Goal: Contribute content: Contribute content

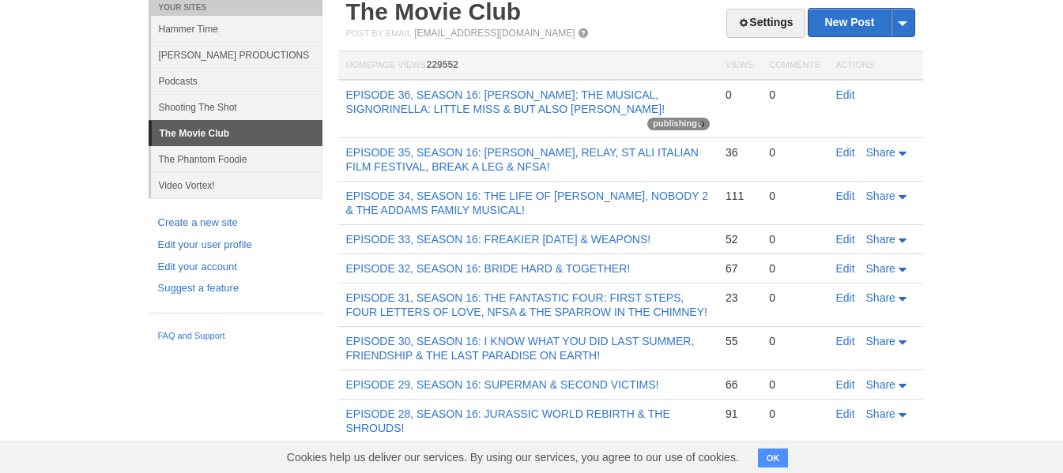
scroll to position [297, 0]
click at [840, 92] on link "Edit" at bounding box center [845, 95] width 19 height 13
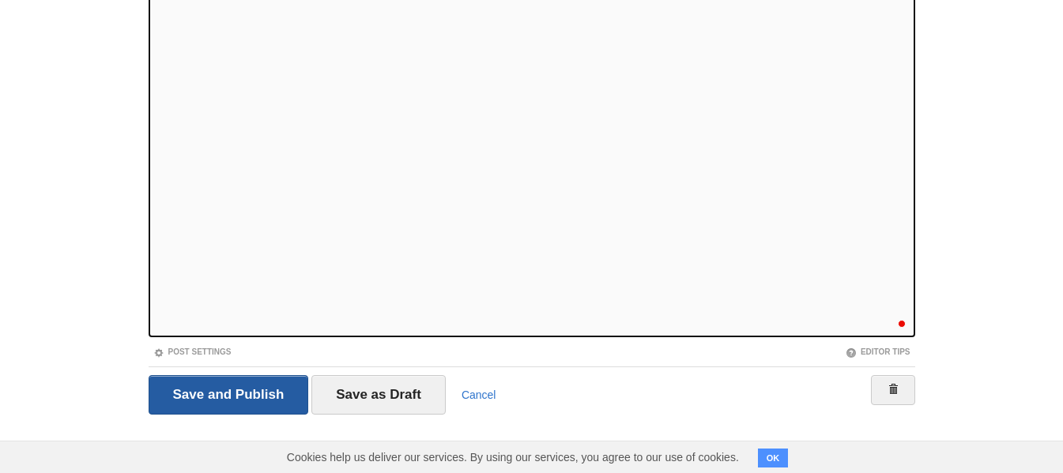
scroll to position [195, 0]
click at [238, 389] on input "Save and Publish" at bounding box center [229, 395] width 160 height 40
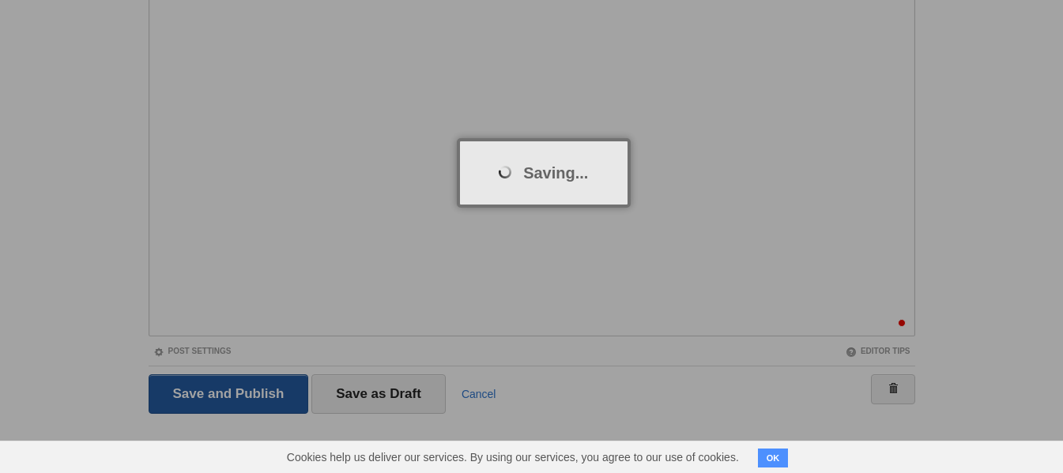
click at [238, 389] on div at bounding box center [531, 236] width 1063 height 473
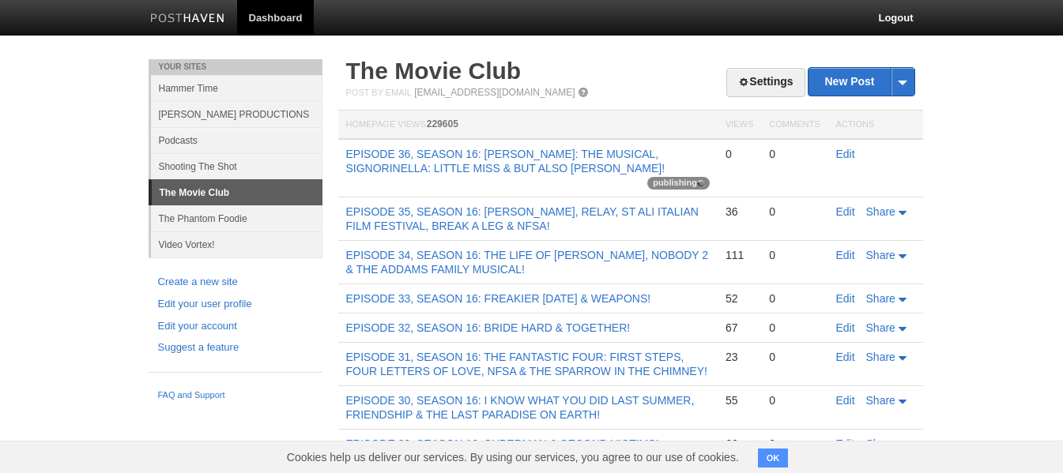
click at [761, 454] on button "OK" at bounding box center [773, 458] width 31 height 19
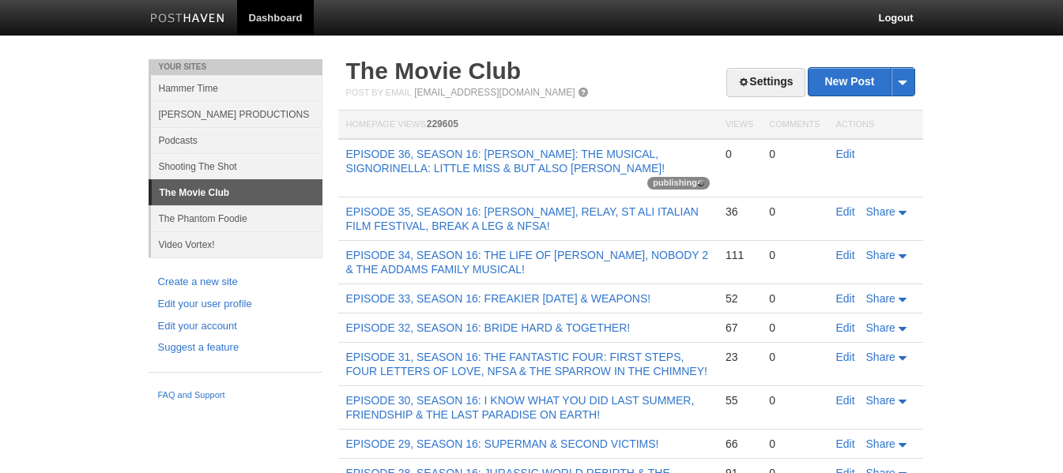
click at [843, 158] on link "Edit" at bounding box center [845, 154] width 19 height 13
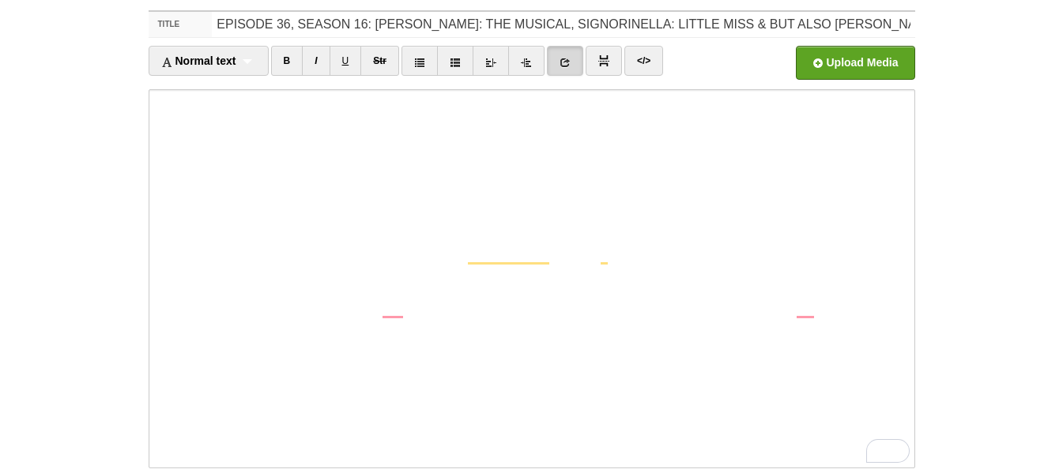
click at [153, 245] on iframe at bounding box center [532, 278] width 767 height 379
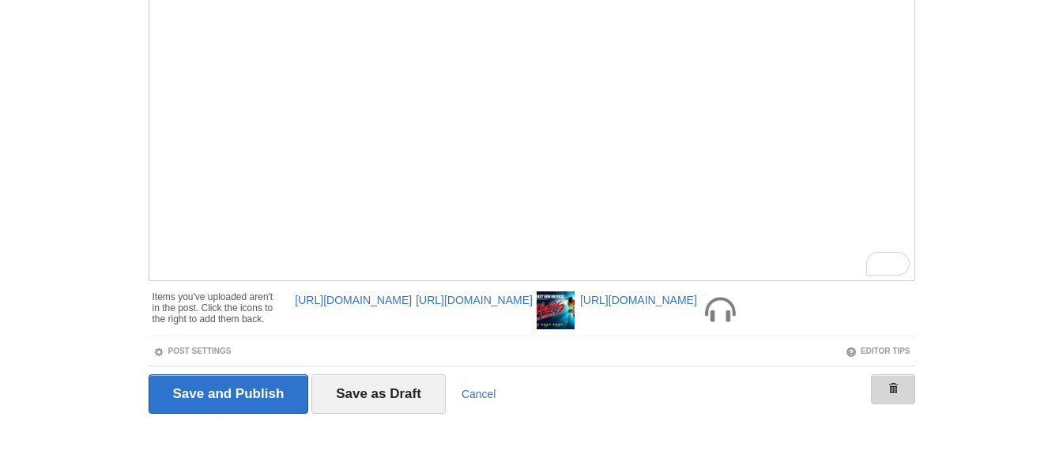
click at [885, 394] on link at bounding box center [893, 390] width 44 height 30
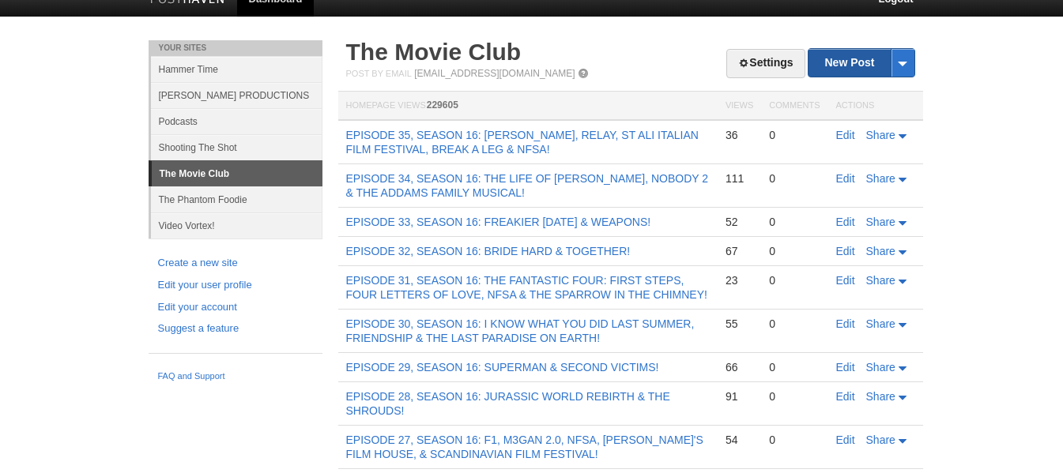
click at [853, 54] on link "New Post" at bounding box center [861, 63] width 105 height 28
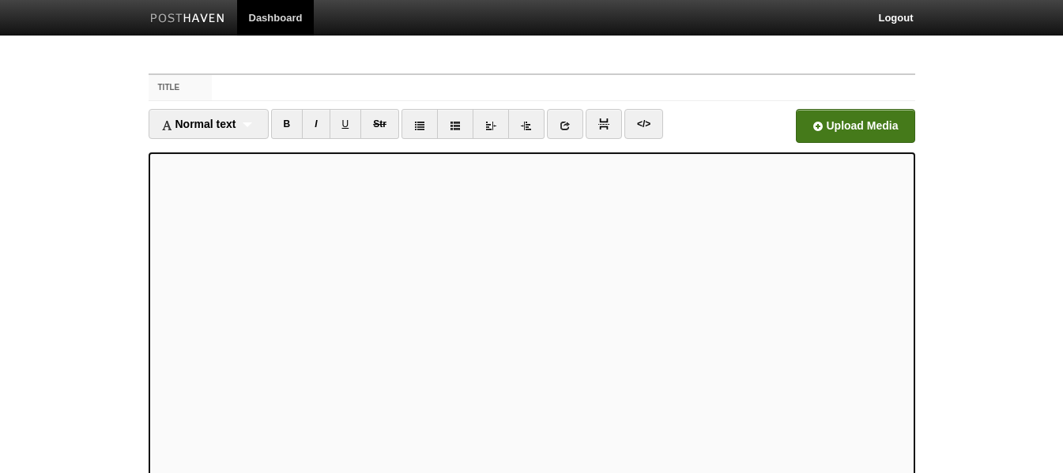
click at [859, 119] on input "file" at bounding box center [377, 130] width 1197 height 81
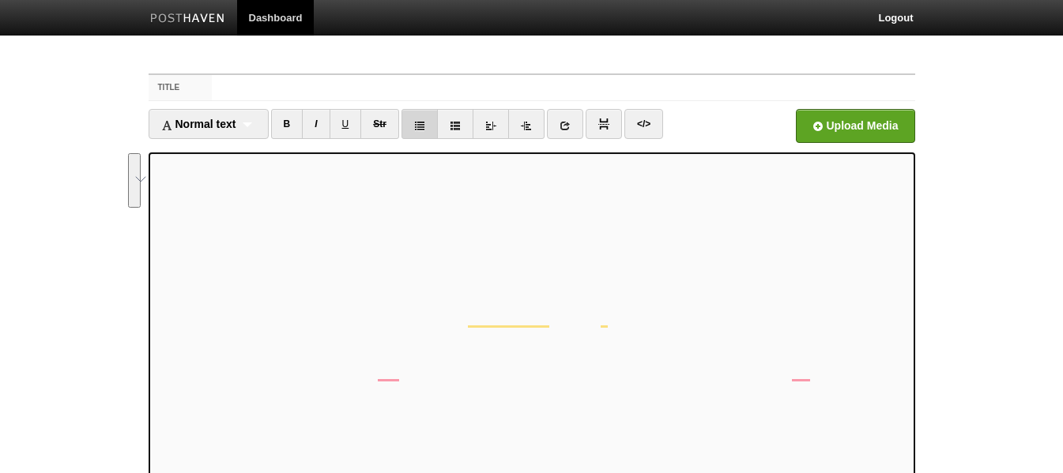
click at [415, 124] on link at bounding box center [420, 124] width 36 height 30
click at [251, 90] on input "Title" at bounding box center [563, 87] width 703 height 25
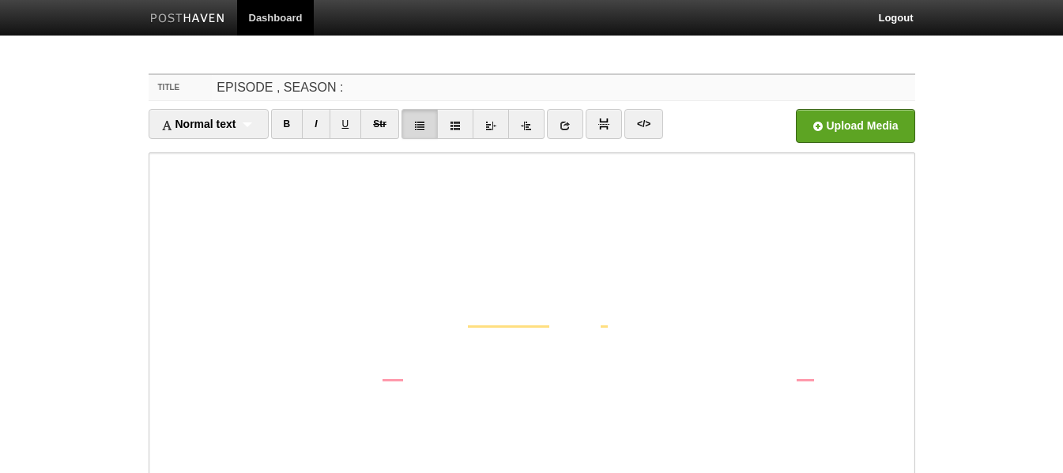
click at [277, 79] on input "EPISODE , SEASON :" at bounding box center [563, 87] width 703 height 25
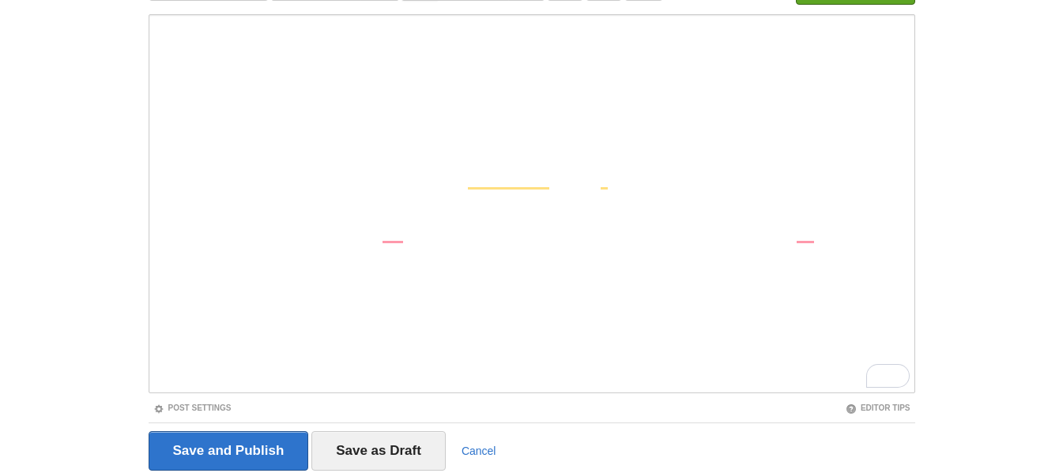
scroll to position [195, 0]
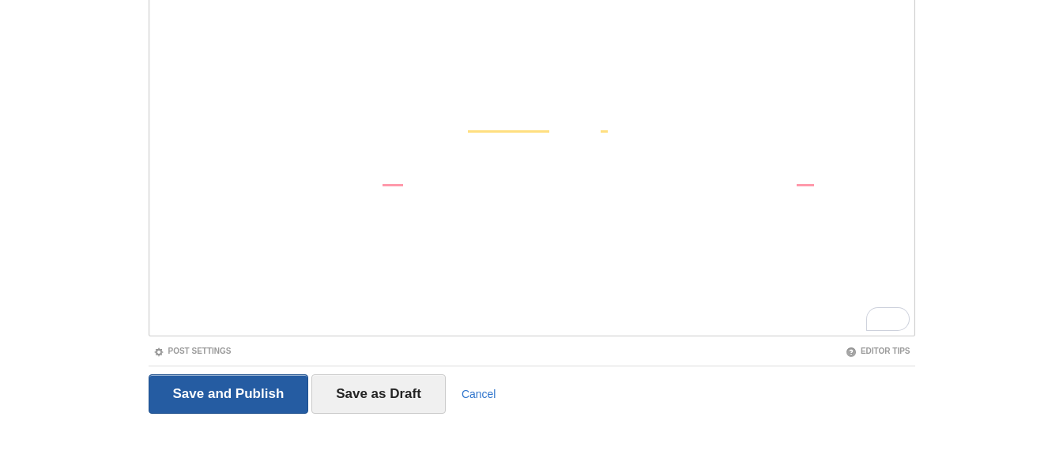
type input "EPISODE 36, SEASON 16: [PERSON_NAME]: THE MUSICAL, SIGNORINELLA: LITTLE MISS & …"
click at [261, 387] on input "Save and Publish" at bounding box center [229, 395] width 160 height 40
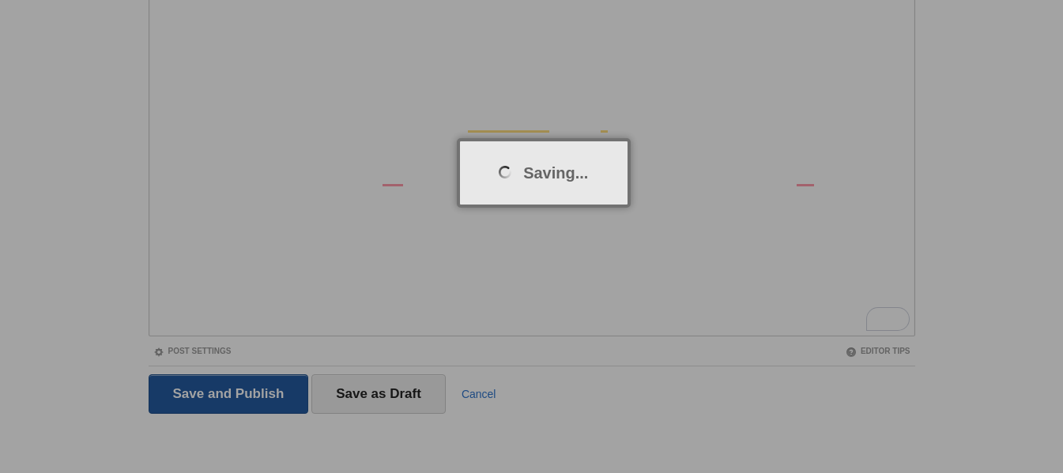
scroll to position [59, 0]
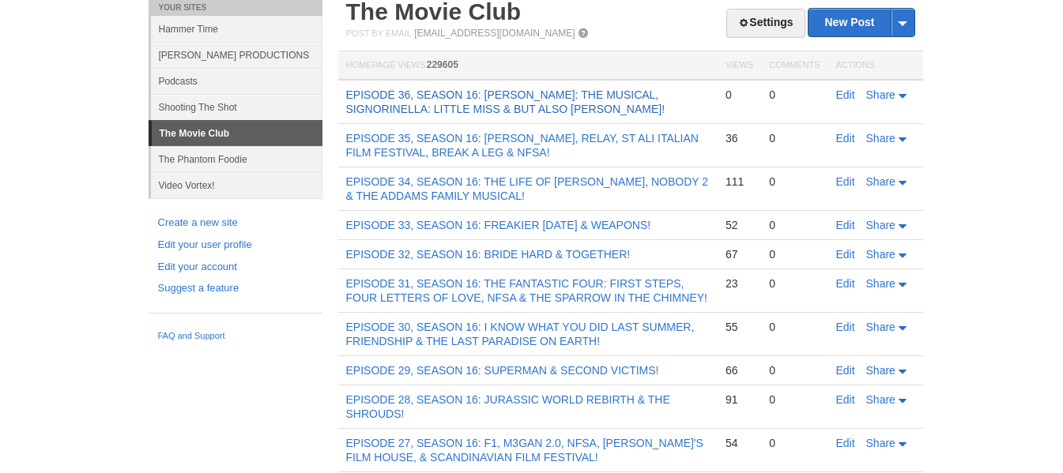
click at [413, 102] on td "EPISODE 36, SEASON 16: [PERSON_NAME]: THE MUSICAL, SIGNORINELLA: LITTLE MISS & …" at bounding box center [527, 102] width 379 height 44
click at [414, 104] on link "EPISODE 36, SEASON 16: [PERSON_NAME]: THE MUSICAL, SIGNORINELLA: LITTLE MISS & …" at bounding box center [505, 102] width 319 height 27
click at [847, 95] on link "Edit" at bounding box center [845, 95] width 19 height 13
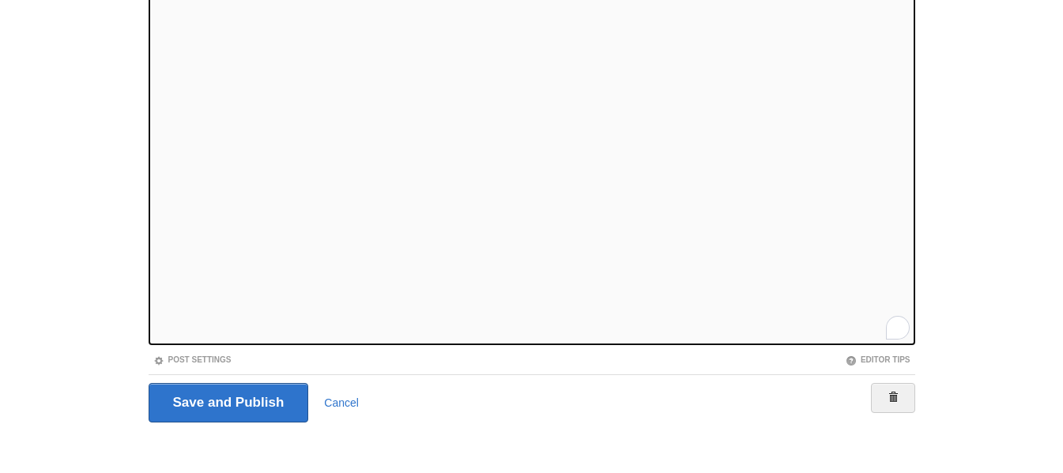
scroll to position [195, 0]
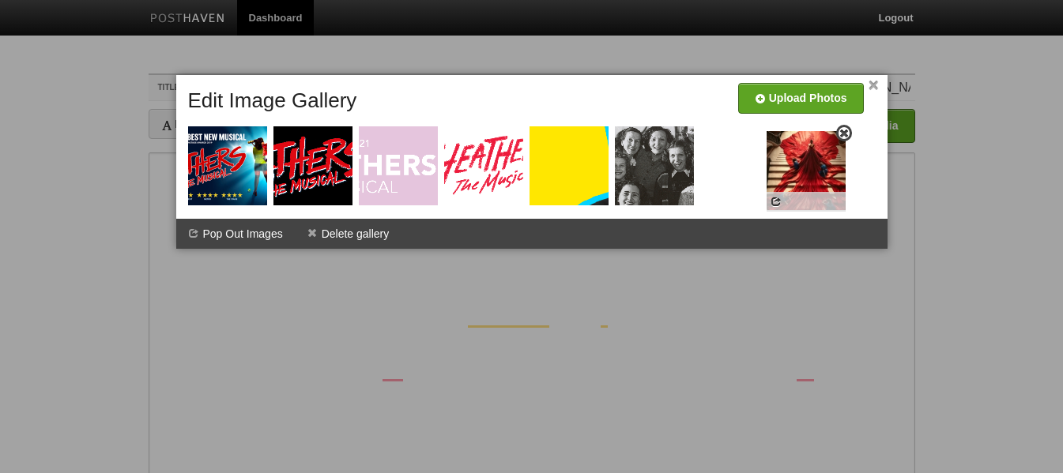
drag, startPoint x: 620, startPoint y: 170, endPoint x: 816, endPoint y: 170, distance: 196.0
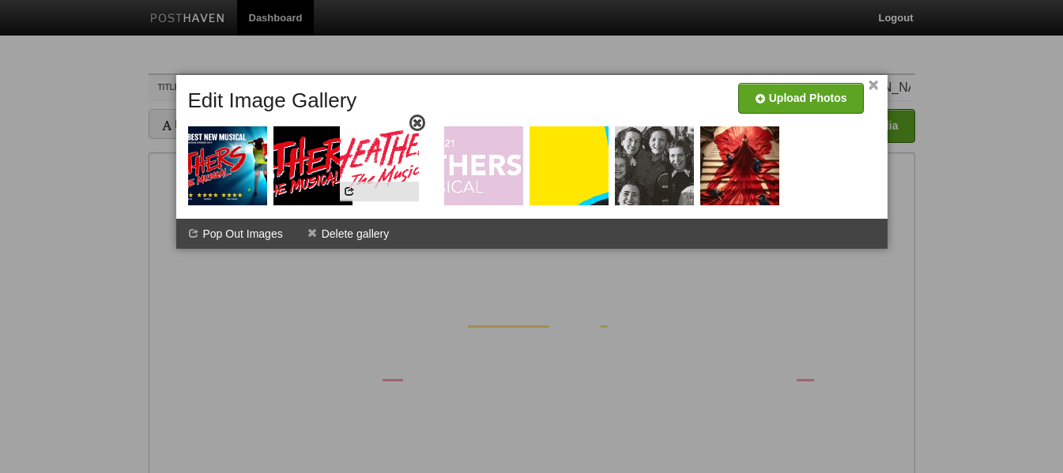
drag, startPoint x: 486, startPoint y: 165, endPoint x: 380, endPoint y: 160, distance: 106.1
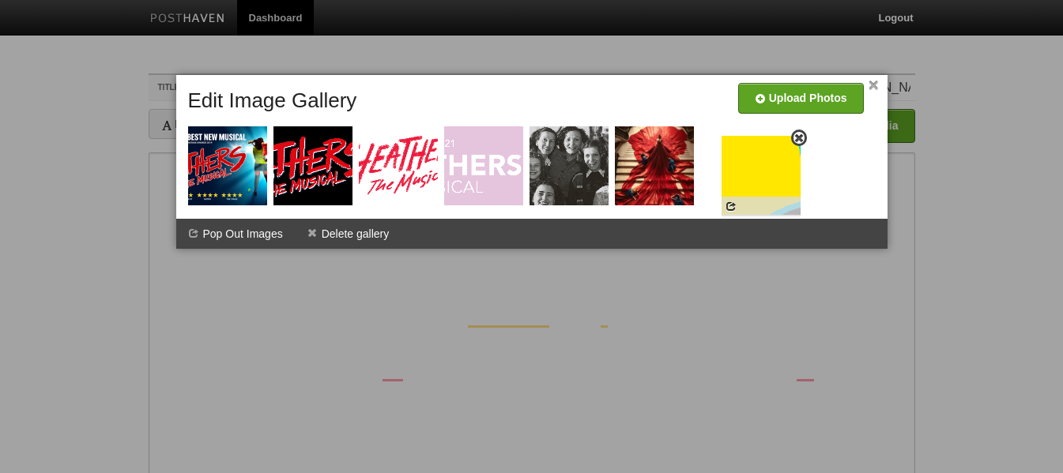
drag, startPoint x: 564, startPoint y: 163, endPoint x: 757, endPoint y: 172, distance: 193.1
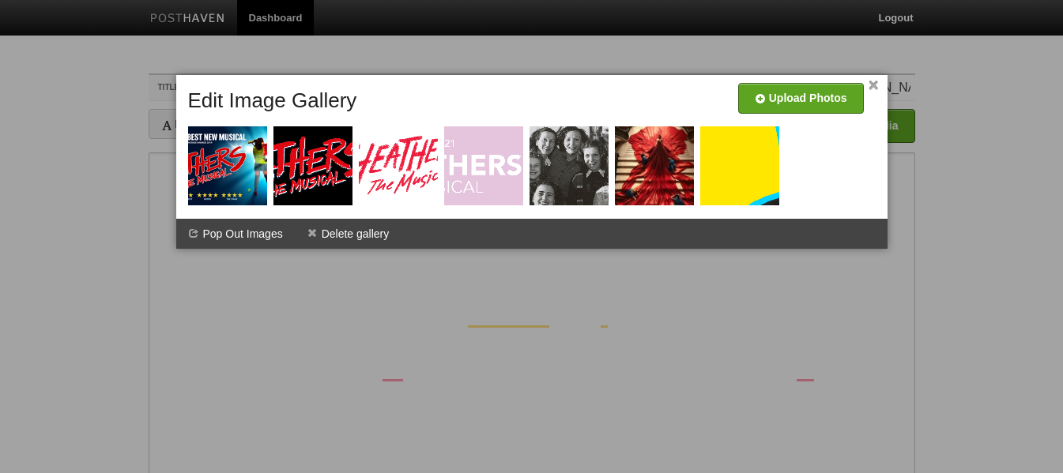
click at [873, 81] on link "×" at bounding box center [874, 85] width 10 height 9
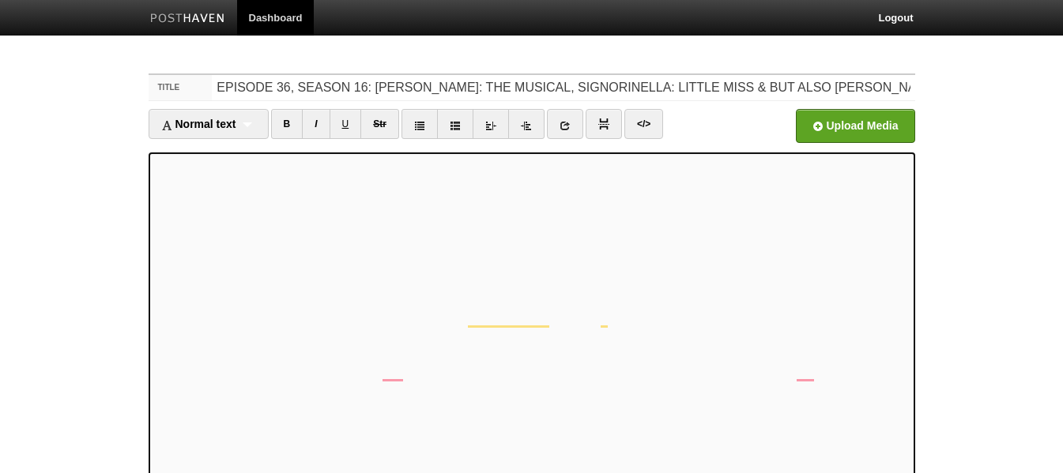
click at [579, 126] on link at bounding box center [565, 124] width 36 height 30
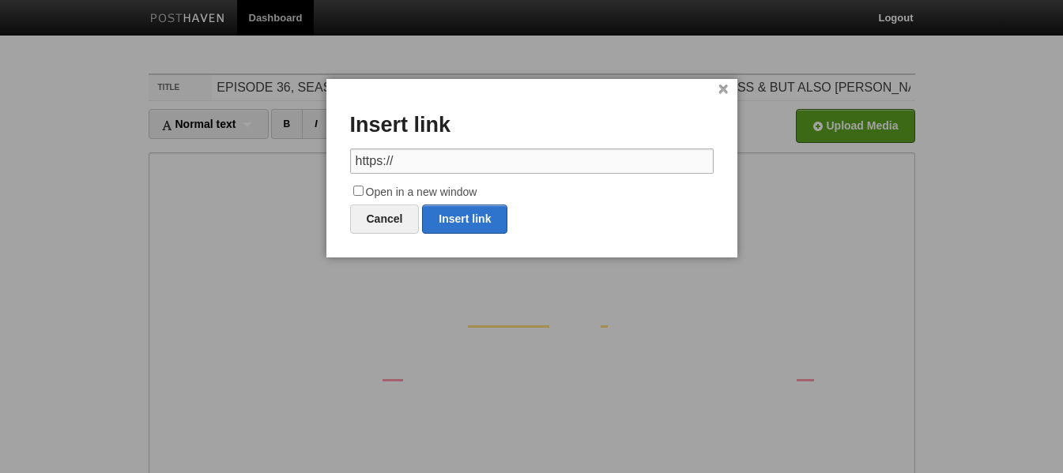
drag, startPoint x: 450, startPoint y: 163, endPoint x: 330, endPoint y: 162, distance: 119.4
click at [330, 162] on div "× Insert link https:// Open in a new window Cancel Insert link" at bounding box center [531, 168] width 411 height 179
paste input "youtu.be/rUco8XjgTvg?si=tJDKwwdSFZJjlX3Y"
click at [495, 209] on link "Insert link" at bounding box center [464, 219] width 85 height 29
type input "https://"
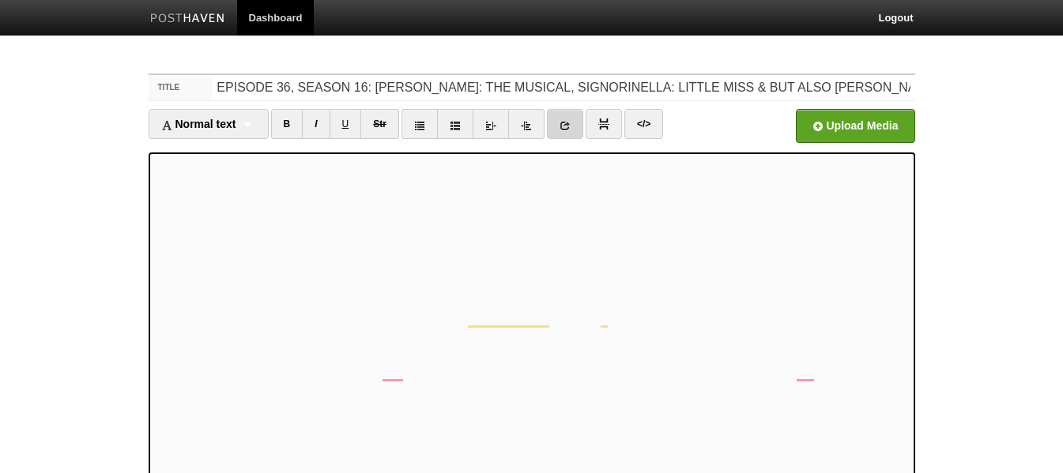
click at [560, 126] on link at bounding box center [565, 124] width 36 height 30
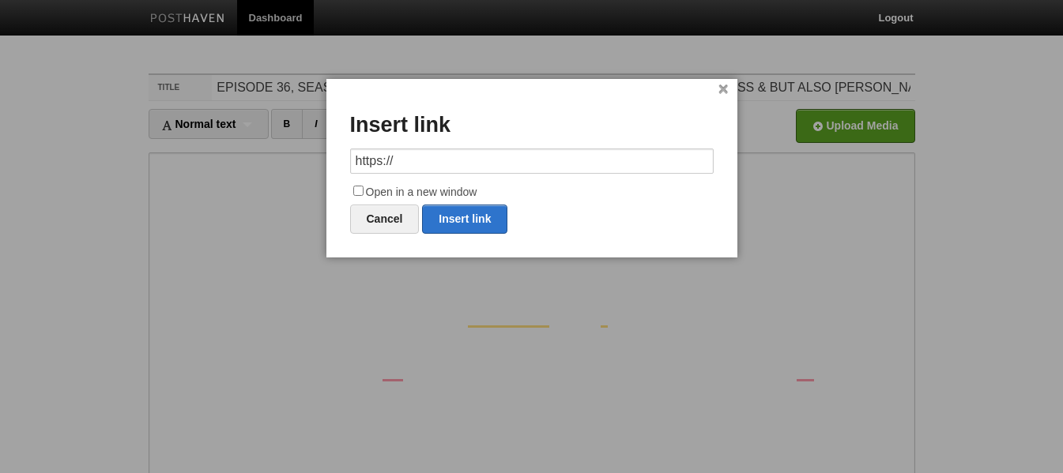
drag, startPoint x: 433, startPoint y: 159, endPoint x: 337, endPoint y: 161, distance: 96.5
click at [337, 161] on div "× Insert link https:// Open in a new window Cancel Insert link" at bounding box center [531, 168] width 411 height 179
click at [451, 216] on link "Insert link" at bounding box center [464, 219] width 85 height 29
type input "https://"
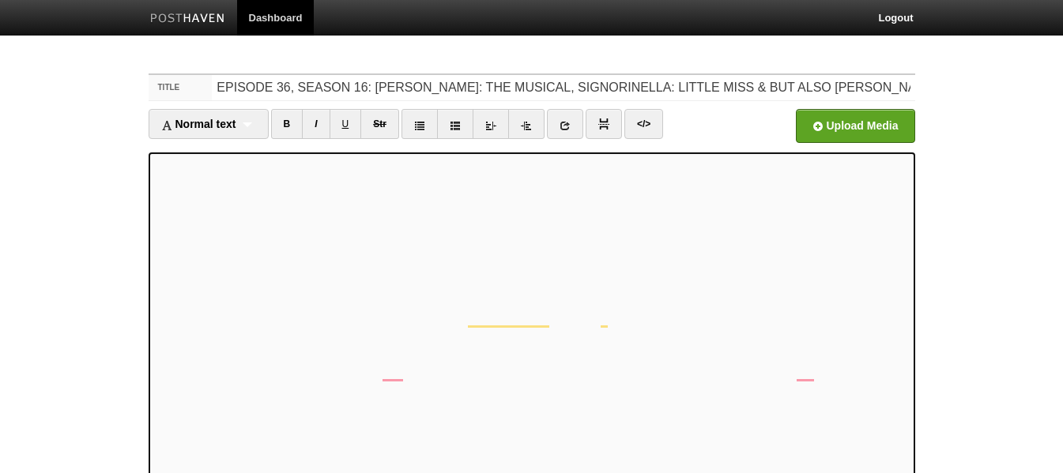
scroll to position [16, 0]
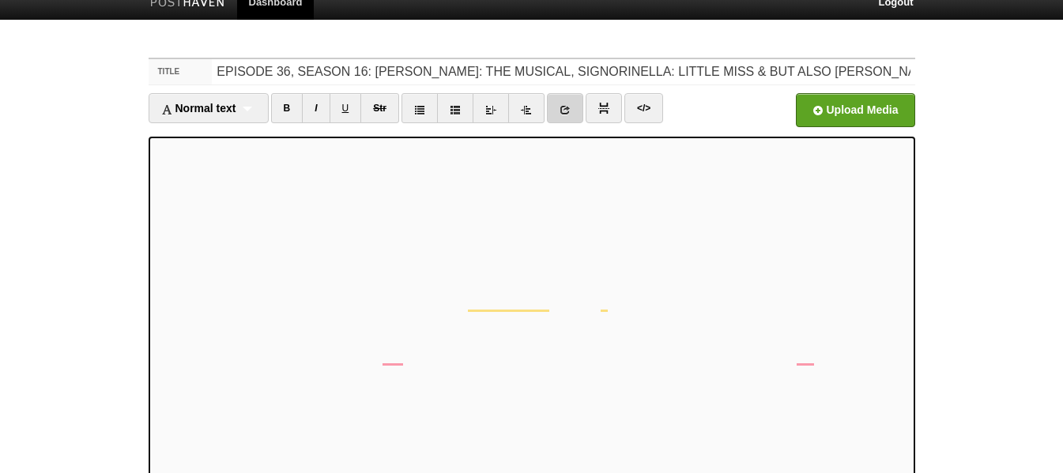
click at [564, 112] on icon at bounding box center [565, 109] width 11 height 11
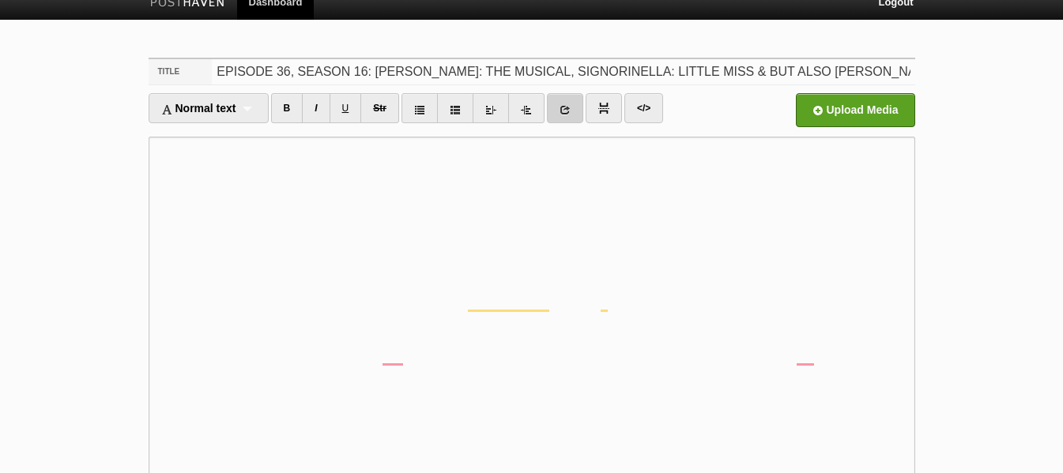
scroll to position [0, 0]
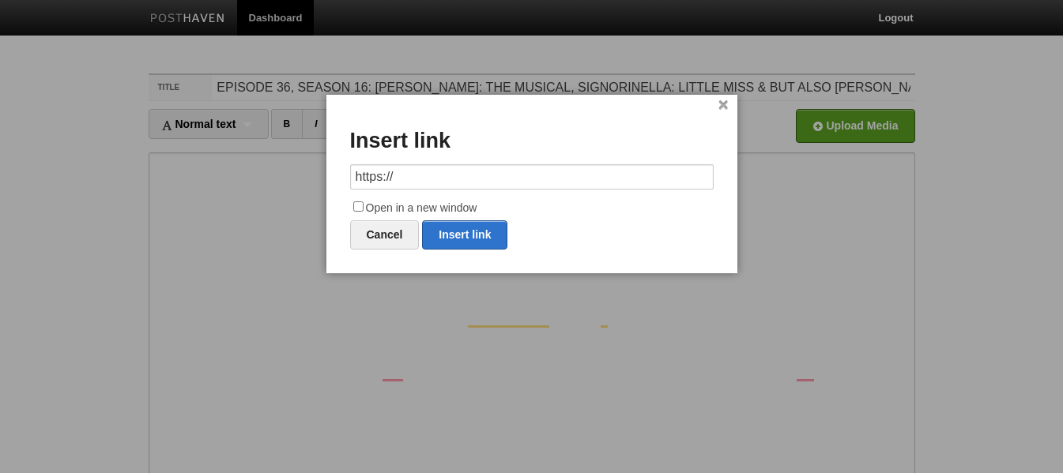
drag, startPoint x: 451, startPoint y: 172, endPoint x: 293, endPoint y: 190, distance: 159.1
click at [313, 183] on body "Dashboard Logout Post created × Post saved × Post saved × Post saved × Post del…" at bounding box center [531, 334] width 1063 height 669
click at [485, 232] on link "Insert link" at bounding box center [464, 235] width 85 height 29
type input "https://"
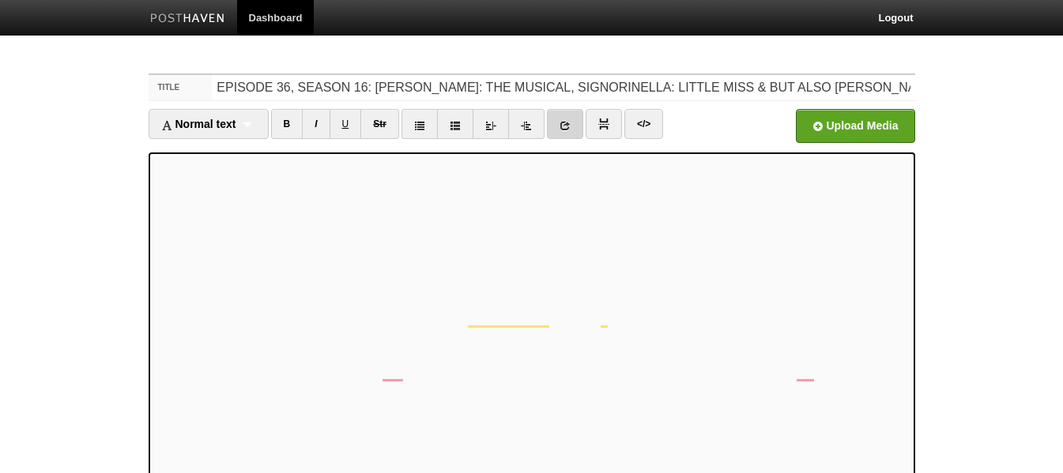
click at [563, 127] on icon at bounding box center [565, 125] width 11 height 11
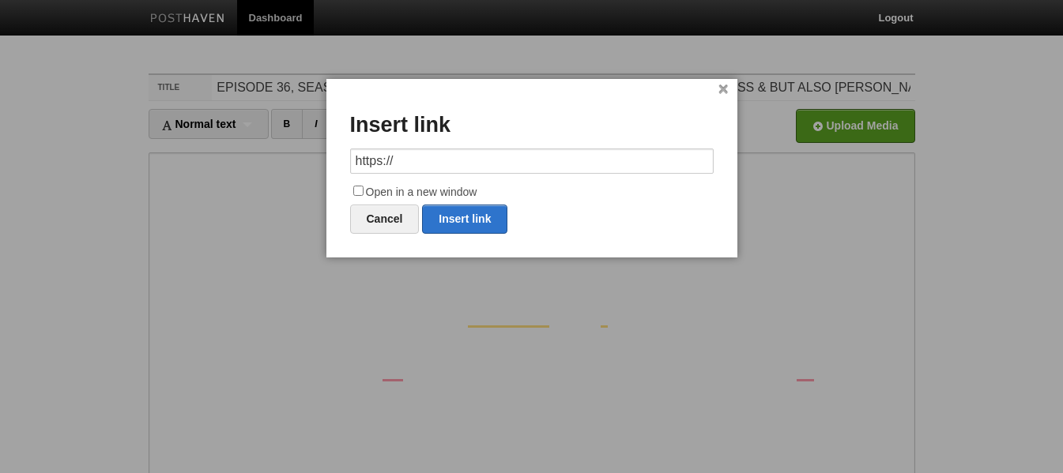
drag, startPoint x: 503, startPoint y: 159, endPoint x: 304, endPoint y: 158, distance: 199.2
click at [304, 158] on body "Dashboard Logout Post created × Post saved × Post saved × Post saved × Post del…" at bounding box center [531, 334] width 1063 height 669
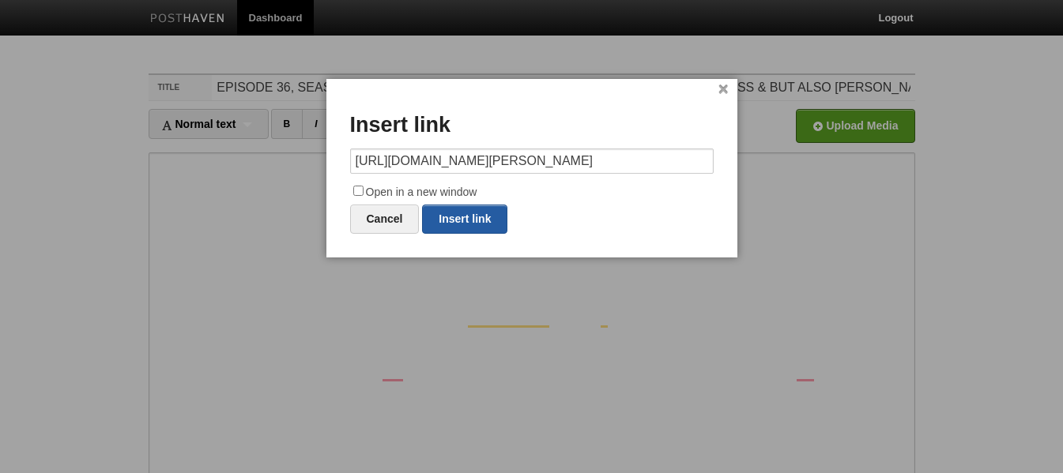
click at [470, 215] on link "Insert link" at bounding box center [464, 219] width 85 height 29
type input "https://"
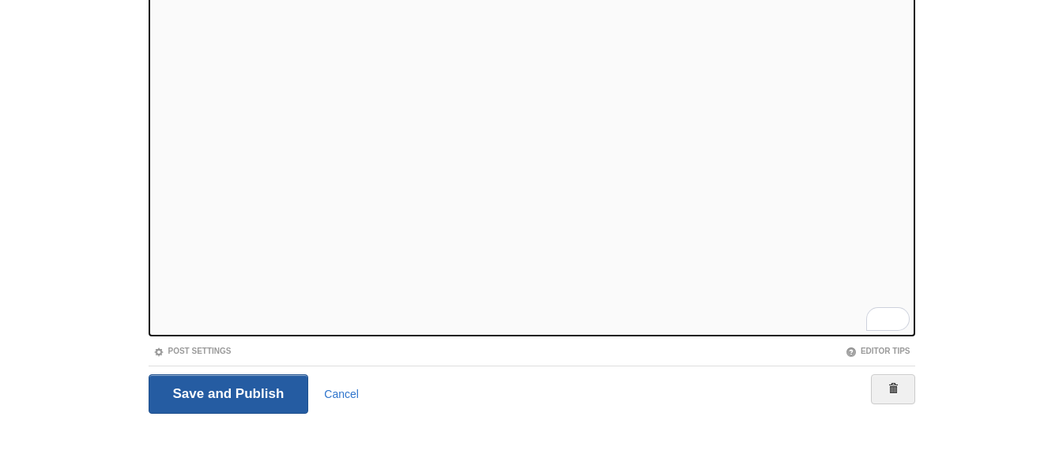
click at [260, 388] on input "Save and Publish" at bounding box center [229, 395] width 160 height 40
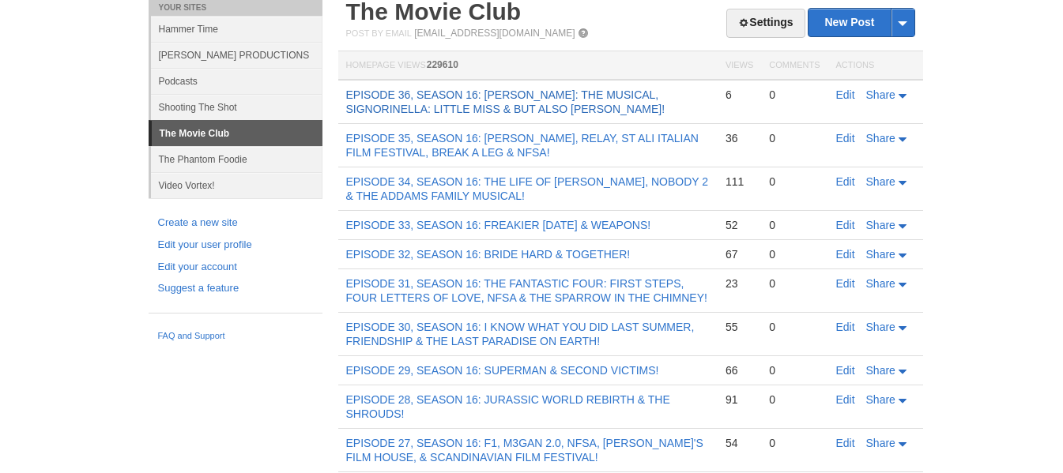
click at [500, 100] on link "EPISODE 36, SEASON 16: [PERSON_NAME]: THE MUSICAL, SIGNORINELLA: LITTLE MISS & …" at bounding box center [505, 102] width 319 height 27
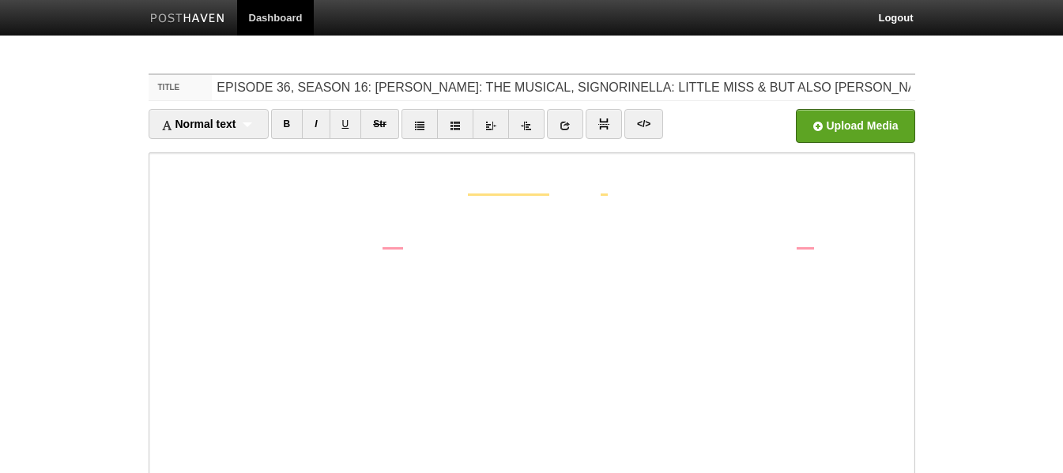
scroll to position [132, 0]
click at [555, 126] on link at bounding box center [565, 124] width 36 height 30
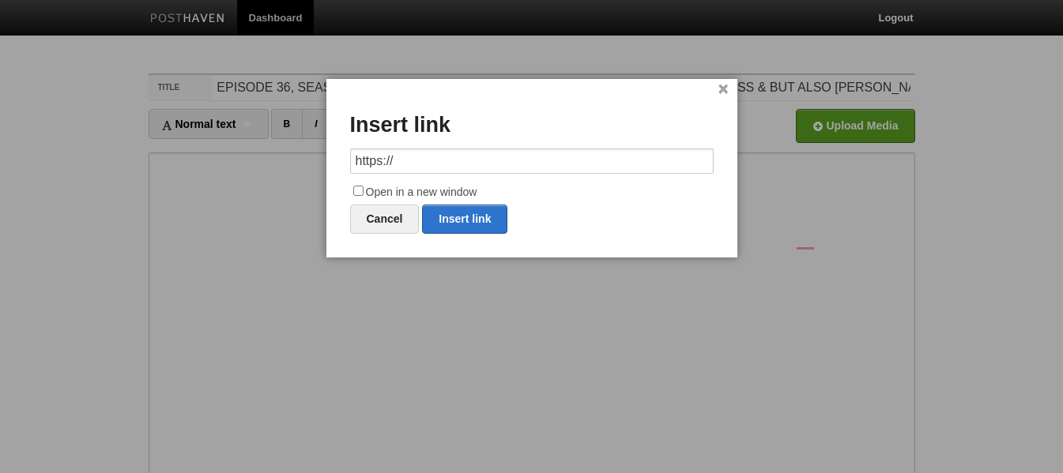
click at [404, 160] on input "https://" at bounding box center [532, 161] width 364 height 25
click at [451, 212] on link "Insert link" at bounding box center [464, 219] width 85 height 29
type input "https://"
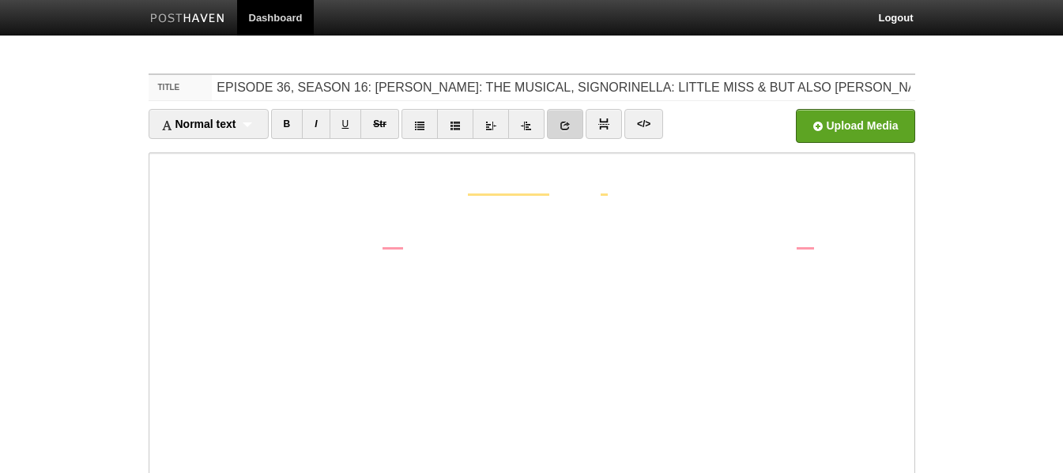
click at [568, 126] on icon at bounding box center [565, 125] width 11 height 11
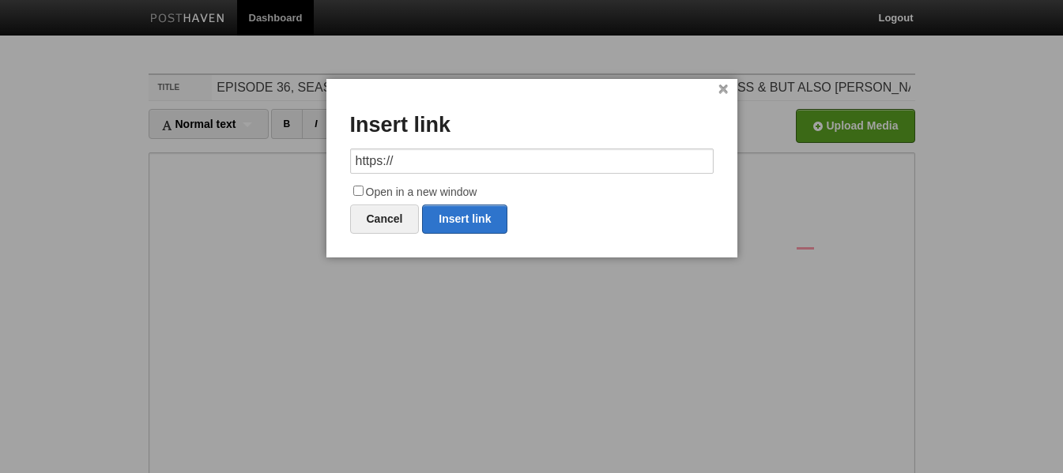
drag, startPoint x: 500, startPoint y: 162, endPoint x: 295, endPoint y: 153, distance: 205.7
click at [295, 153] on body "Dashboard Logout Your Sites Hammer Time McWILLIAMS PRODUCTIONS Podcasts Shootin…" at bounding box center [531, 334] width 1063 height 669
click at [471, 217] on link "Insert link" at bounding box center [464, 219] width 85 height 29
type input "https://"
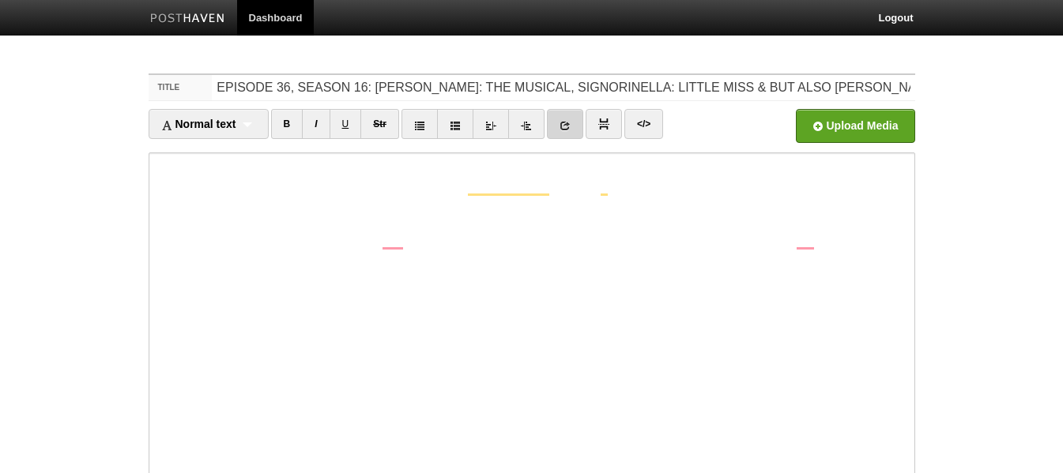
click at [567, 132] on link at bounding box center [565, 124] width 36 height 30
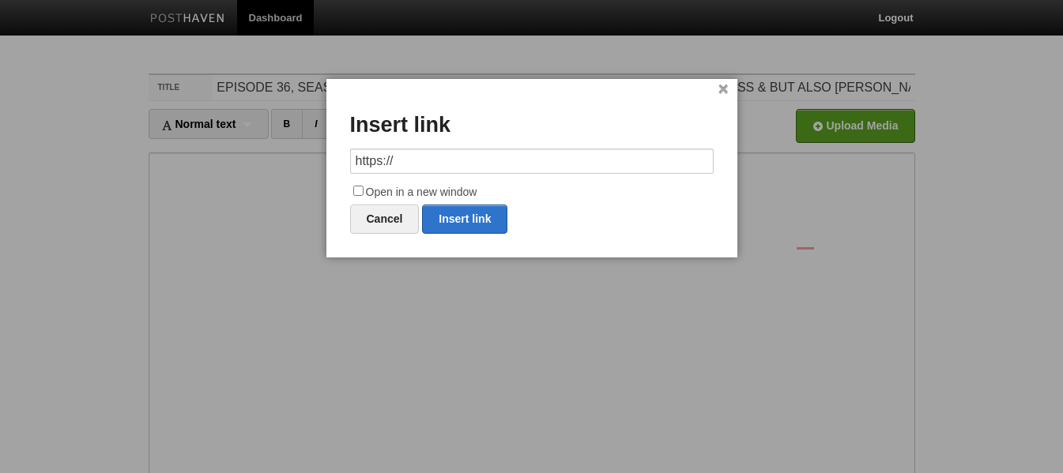
drag, startPoint x: 481, startPoint y: 163, endPoint x: 334, endPoint y: 163, distance: 147.0
click at [334, 163] on div "× Insert link https:// Open in a new window Cancel Insert link" at bounding box center [531, 168] width 411 height 179
click at [470, 209] on link "Insert link" at bounding box center [464, 219] width 85 height 29
type input "https://"
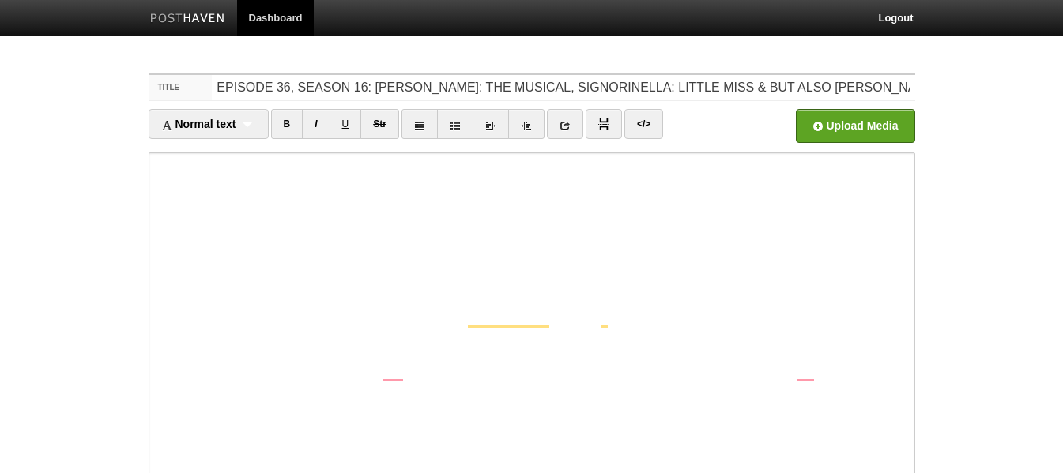
scroll to position [195, 0]
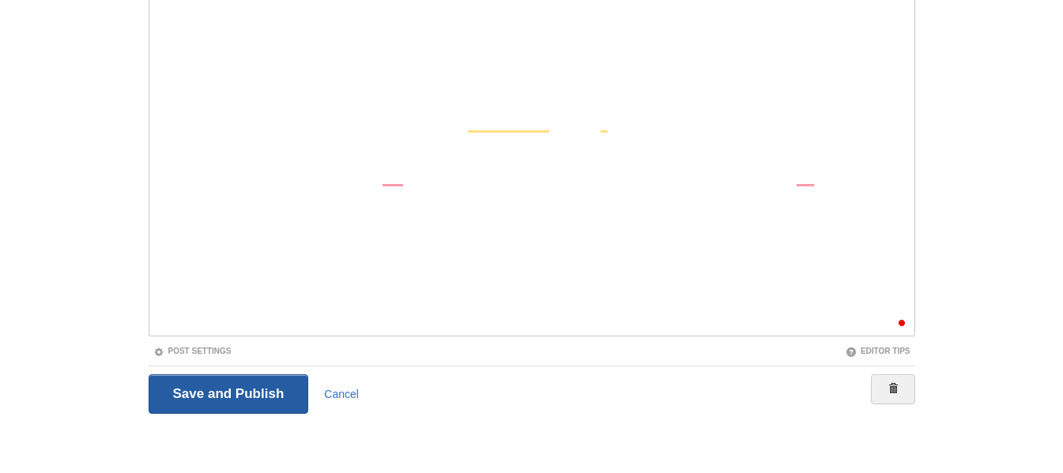
click at [251, 383] on input "Save and Publish" at bounding box center [229, 395] width 160 height 40
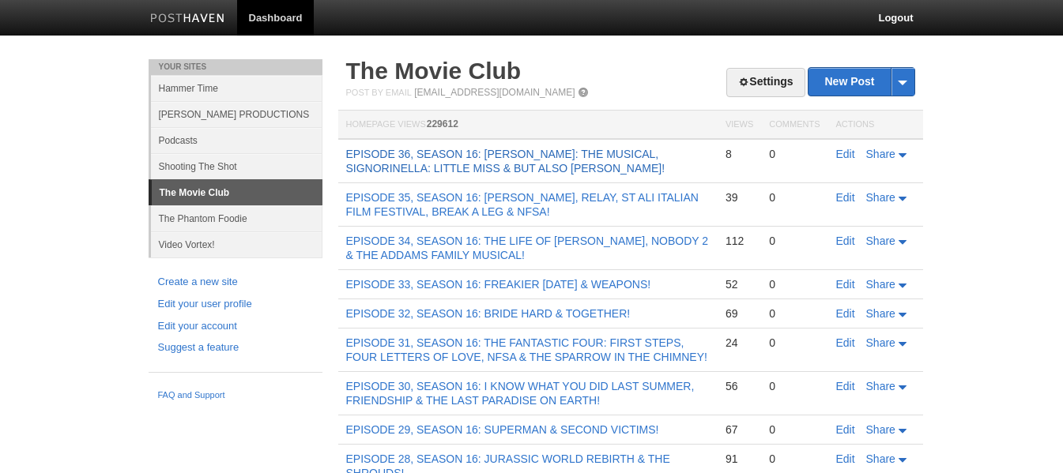
click at [474, 153] on link "EPISODE 36, SEASON 16: [PERSON_NAME]: THE MUSICAL, SIGNORINELLA: LITTLE MISS & …" at bounding box center [505, 161] width 319 height 27
click at [842, 153] on link "Edit" at bounding box center [845, 154] width 19 height 13
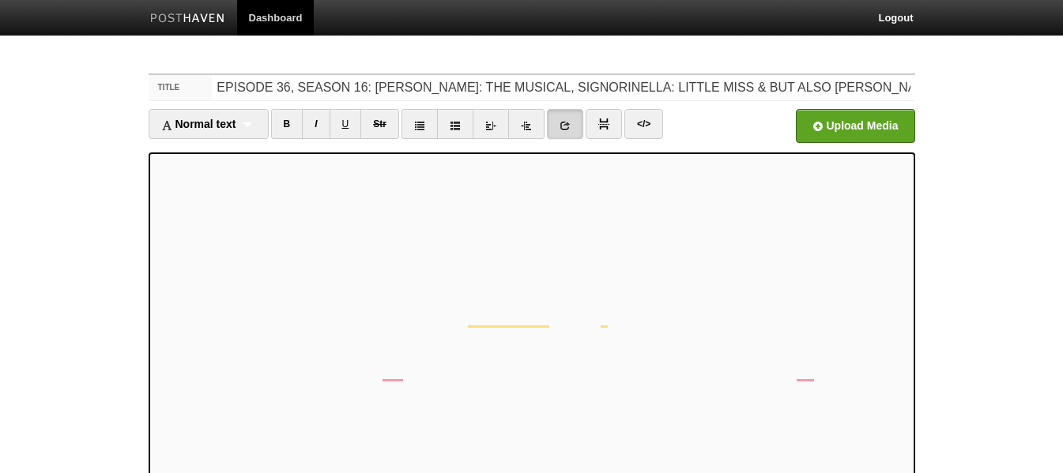
click at [568, 131] on link at bounding box center [565, 124] width 36 height 30
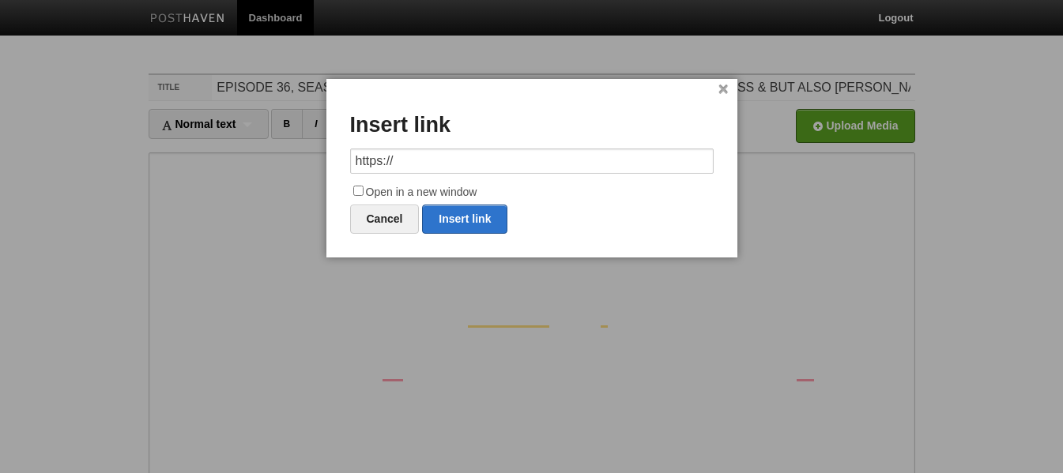
drag, startPoint x: 457, startPoint y: 159, endPoint x: 324, endPoint y: 152, distance: 133.0
click at [300, 155] on body "Dashboard Logout Post saved × Your Sites Hammer Time McWILLIAMS PRODUCTIONS Pod…" at bounding box center [531, 334] width 1063 height 669
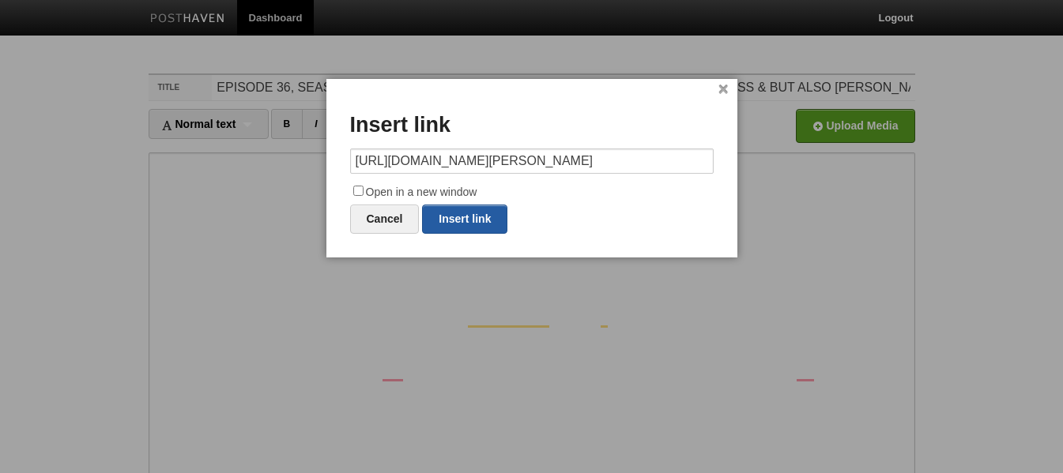
click at [488, 214] on link "Insert link" at bounding box center [464, 219] width 85 height 29
type input "https://"
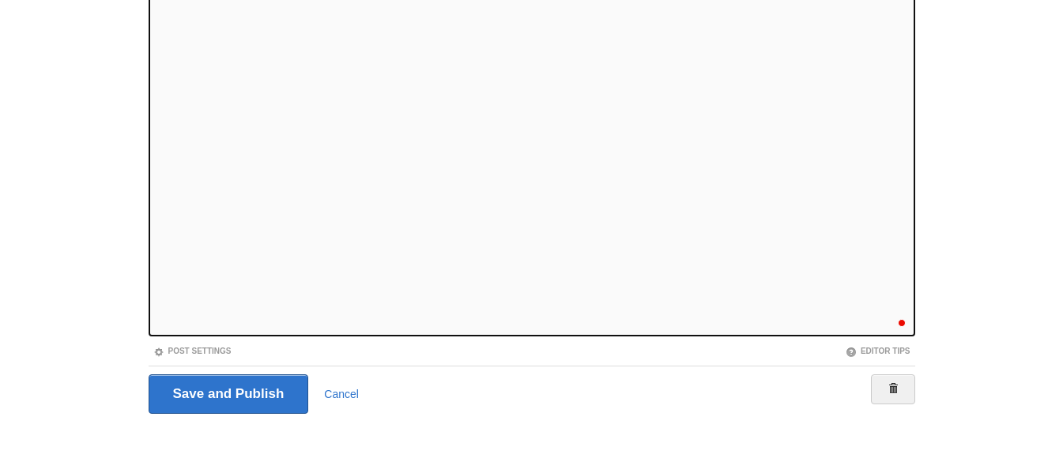
scroll to position [297, 0]
click at [202, 391] on input "Save and Publish" at bounding box center [229, 395] width 160 height 40
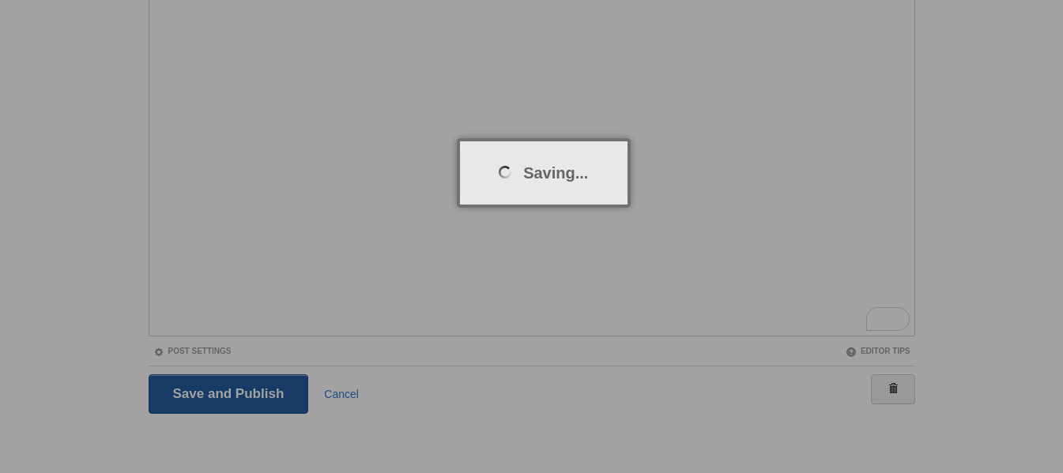
scroll to position [59, 0]
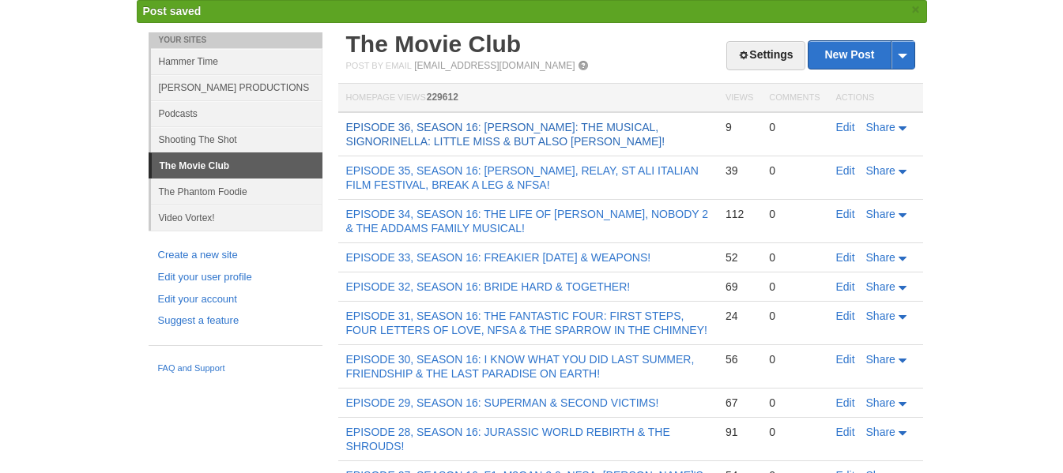
click at [408, 132] on link "EPISODE 36, SEASON 16: [PERSON_NAME]: THE MUSICAL, SIGNORINELLA: LITTLE MISS & …" at bounding box center [505, 134] width 319 height 27
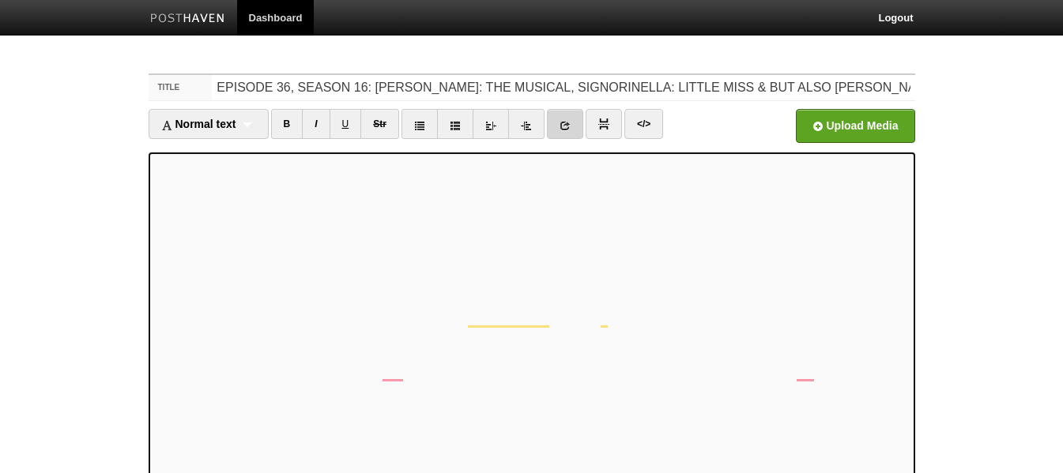
click at [560, 125] on link at bounding box center [565, 124] width 36 height 30
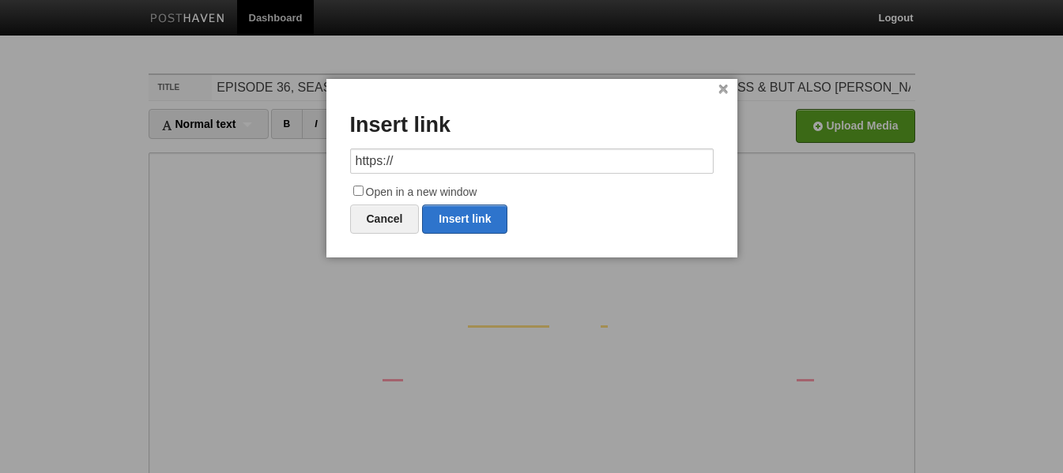
drag, startPoint x: 431, startPoint y: 161, endPoint x: 319, endPoint y: 157, distance: 112.3
click at [319, 157] on body "Dashboard Logout Your Sites Hammer Time [PERSON_NAME] PRODUCTIONS Podcasts Shoo…" at bounding box center [531, 334] width 1063 height 669
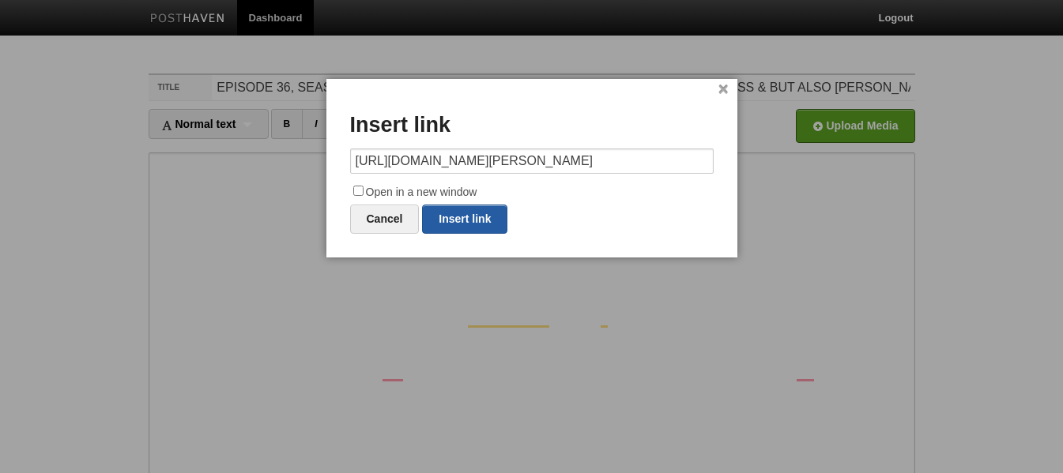
click at [473, 221] on link "Insert link" at bounding box center [464, 219] width 85 height 29
type input "https://"
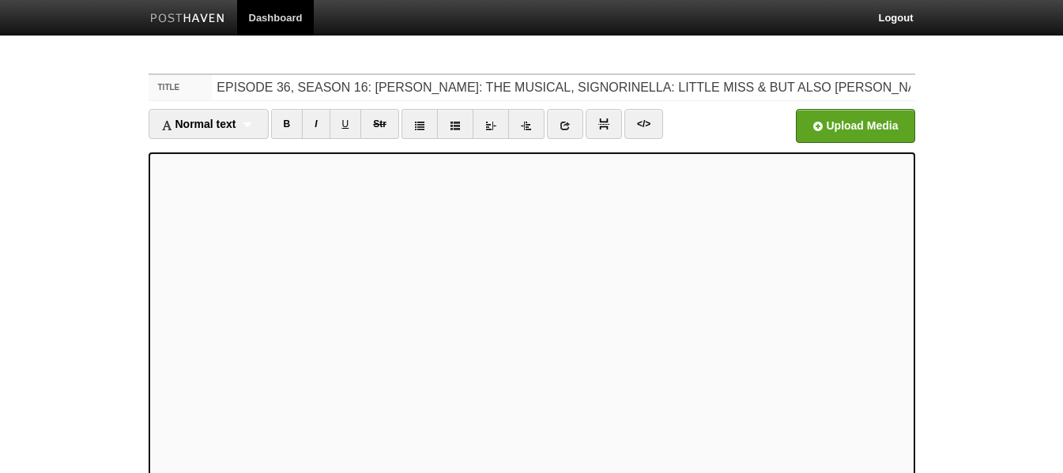
scroll to position [195, 0]
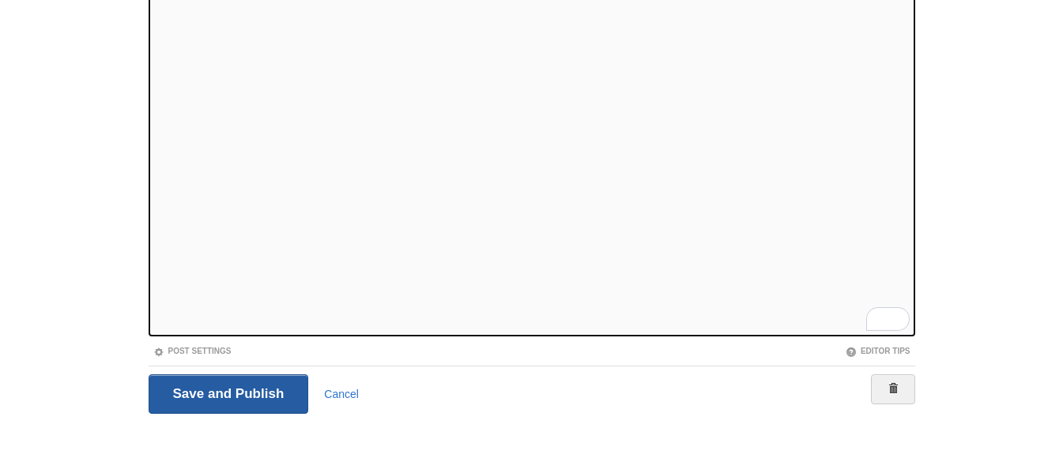
click at [185, 385] on input "Save and Publish" at bounding box center [229, 395] width 160 height 40
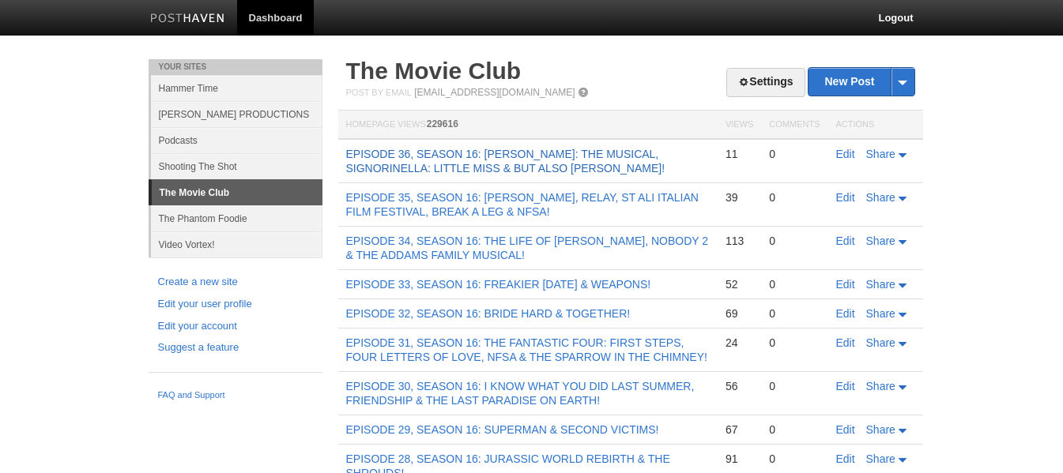
click at [492, 158] on link "EPISODE 36, SEASON 16: [PERSON_NAME]: THE MUSICAL, SIGNORINELLA: LITTLE MISS & …" at bounding box center [505, 161] width 319 height 27
